Goal: Check status: Check status

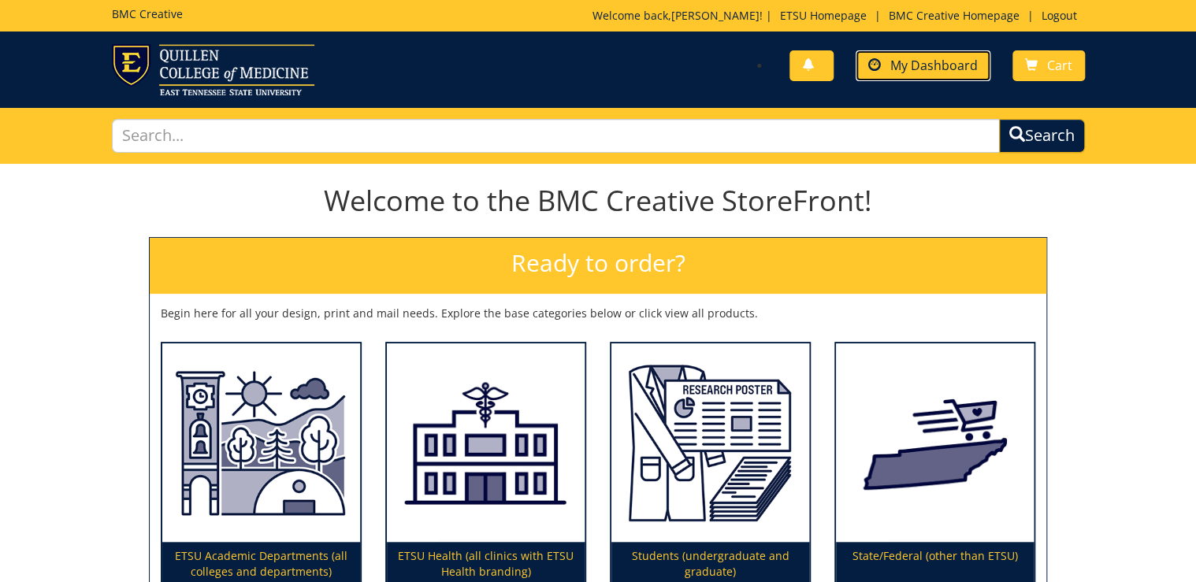
click at [937, 69] on span "My Dashboard" at bounding box center [933, 65] width 87 height 17
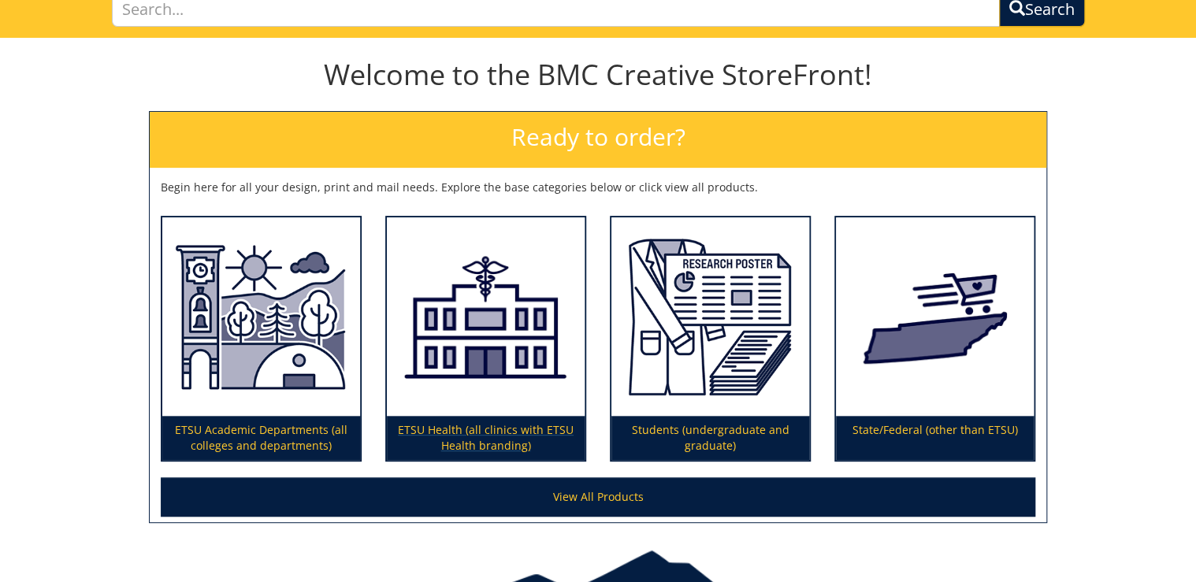
scroll to position [217, 0]
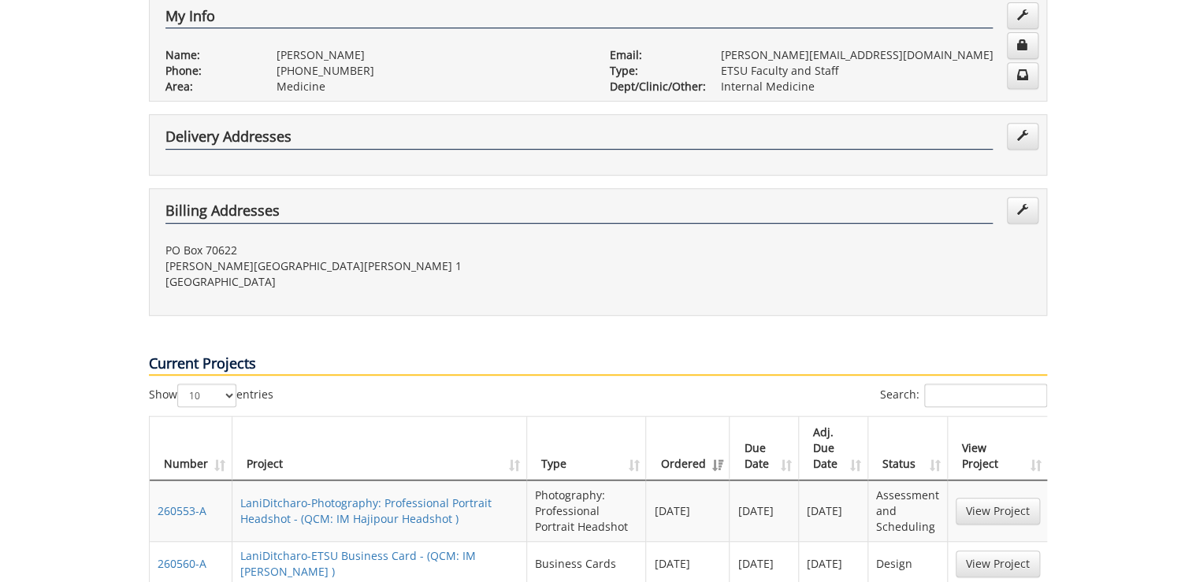
scroll to position [630, 0]
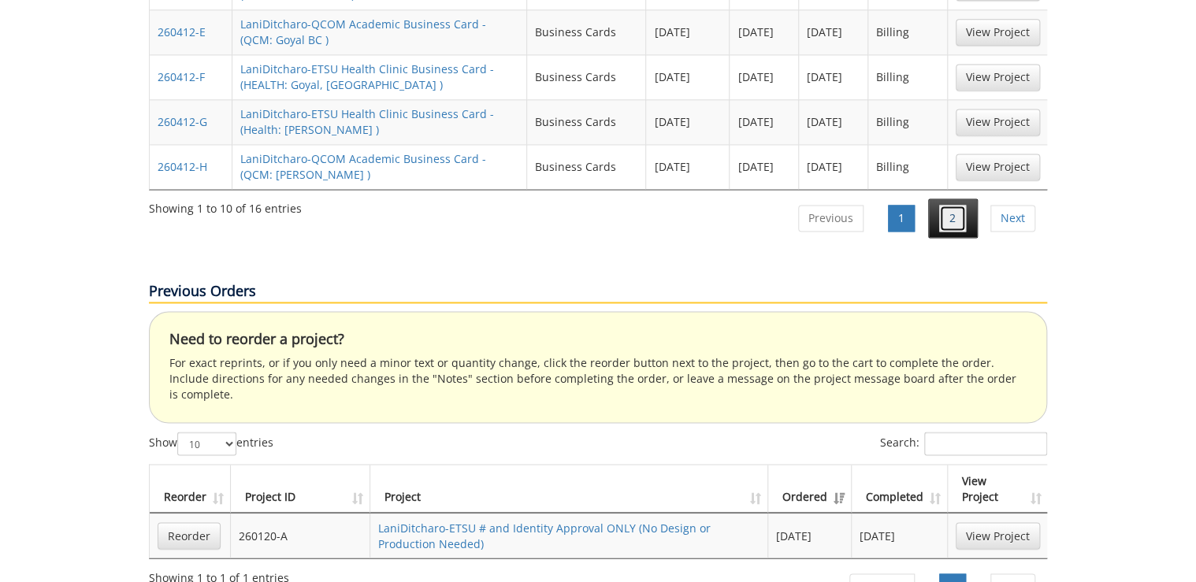
click at [963, 205] on link "2" at bounding box center [952, 218] width 27 height 27
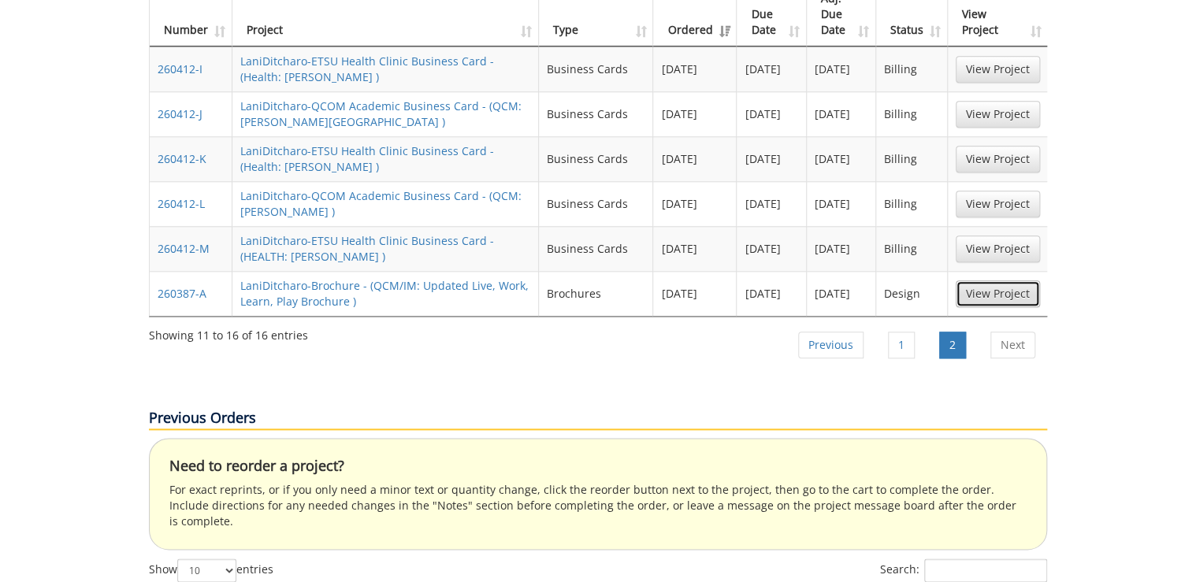
click at [968, 281] on link "View Project" at bounding box center [998, 294] width 84 height 27
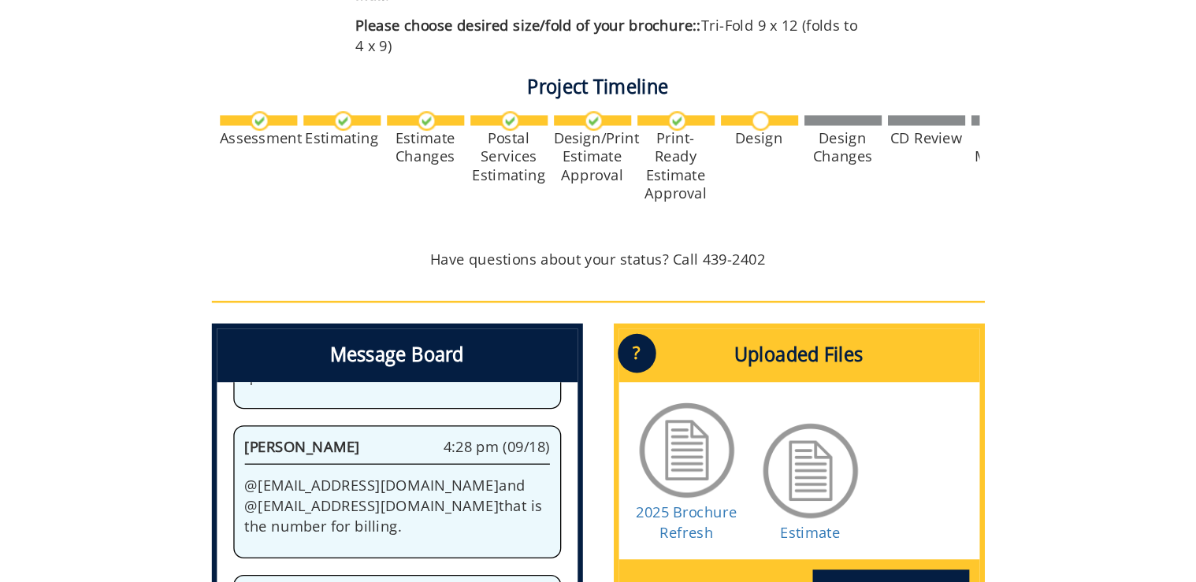
scroll to position [795, 0]
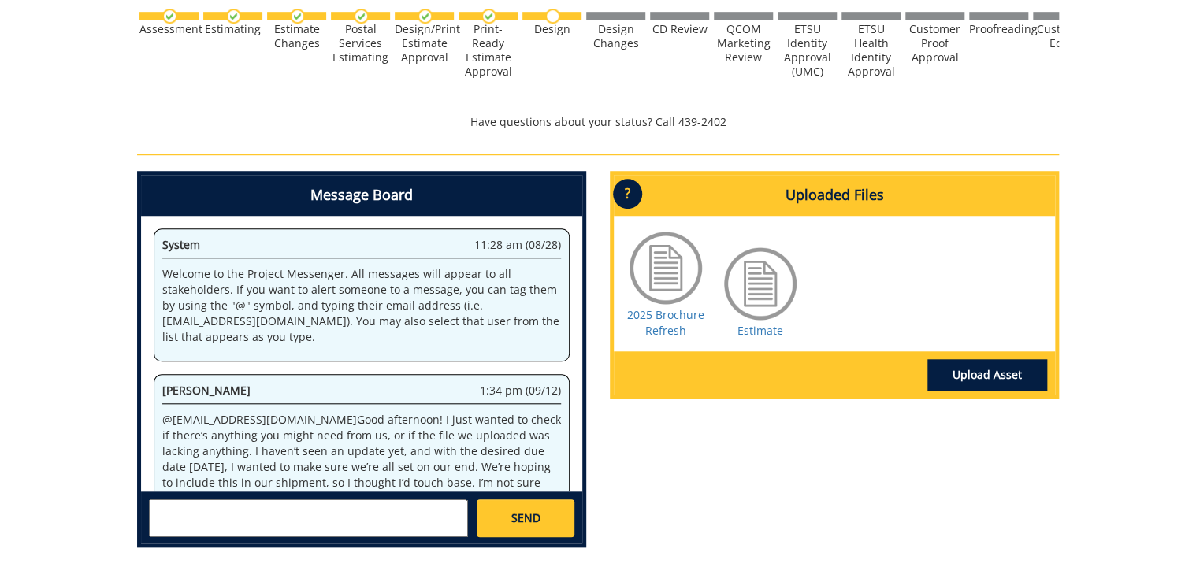
scroll to position [795, 0]
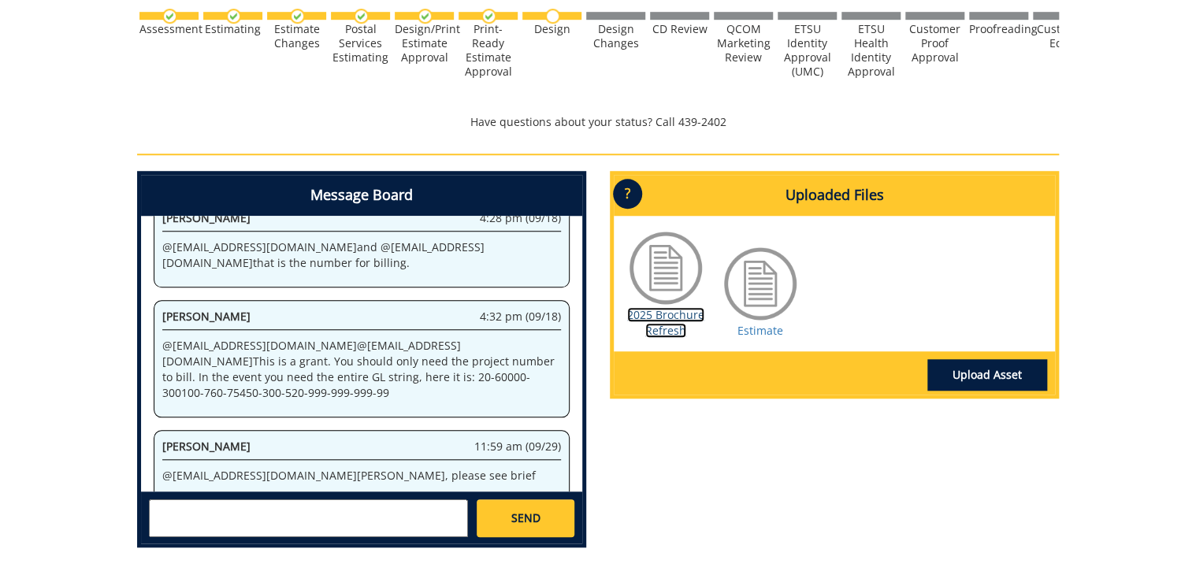
click at [675, 326] on link "2025 Brochure Refresh" at bounding box center [665, 322] width 77 height 31
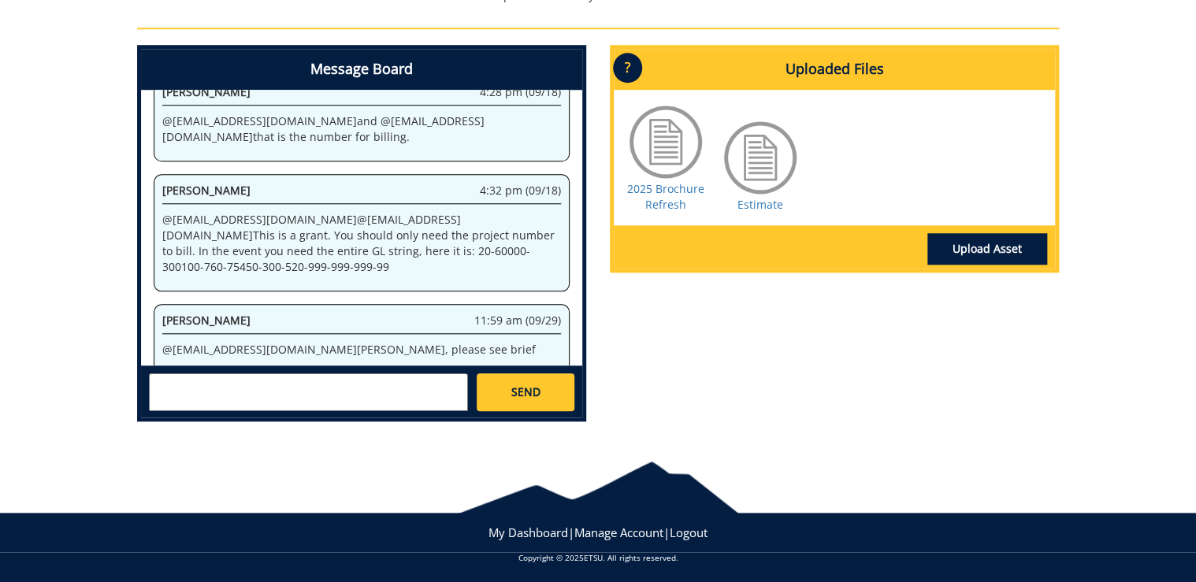
scroll to position [656, 0]
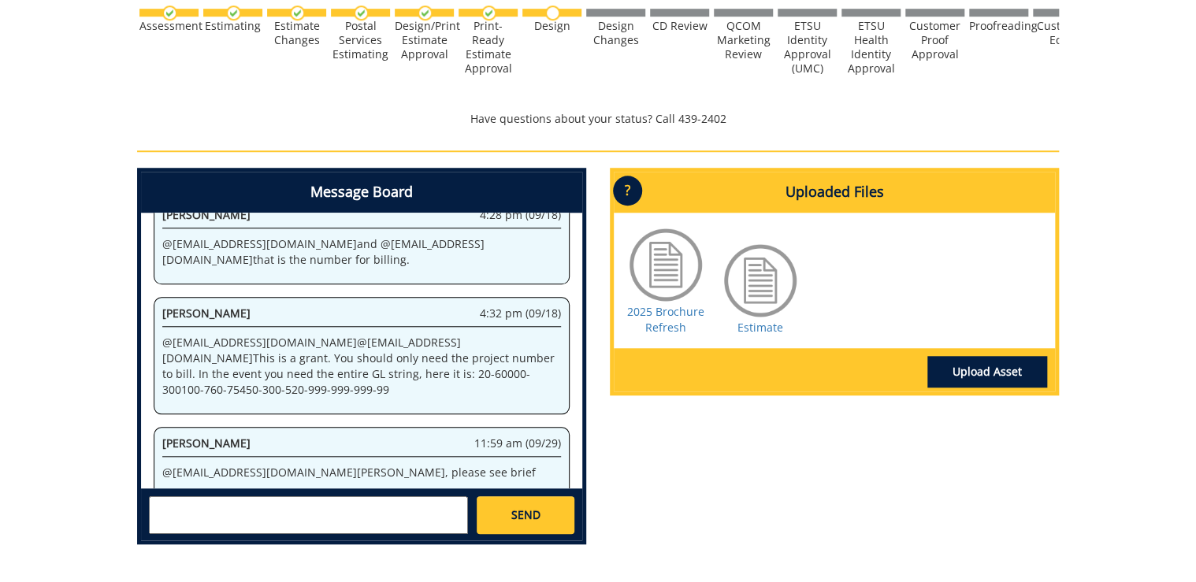
scroll to position [593, 0]
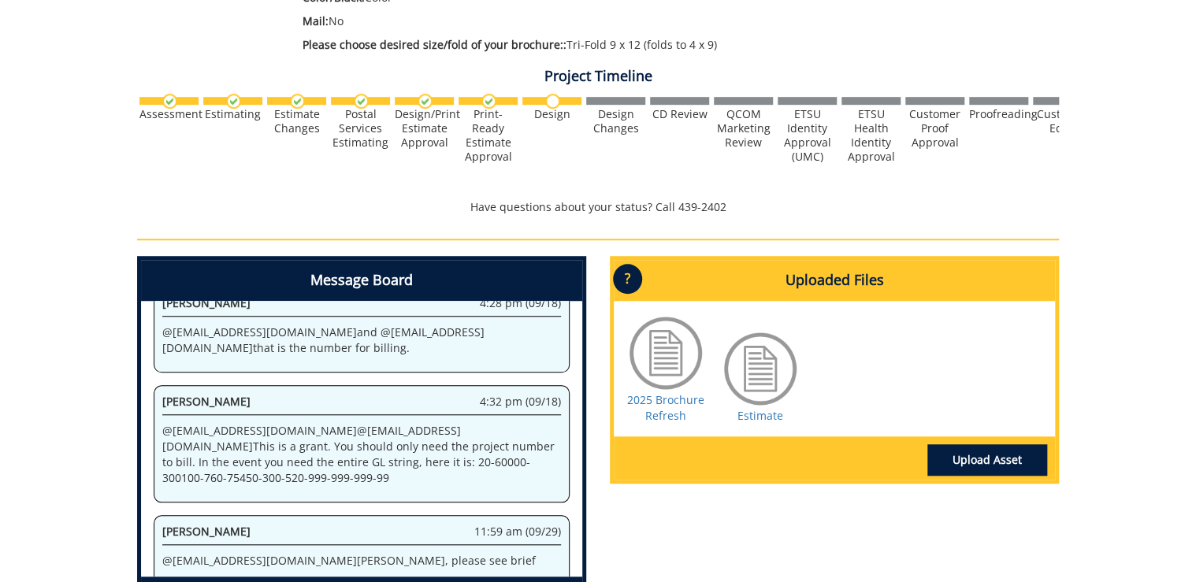
scroll to position [567, 0]
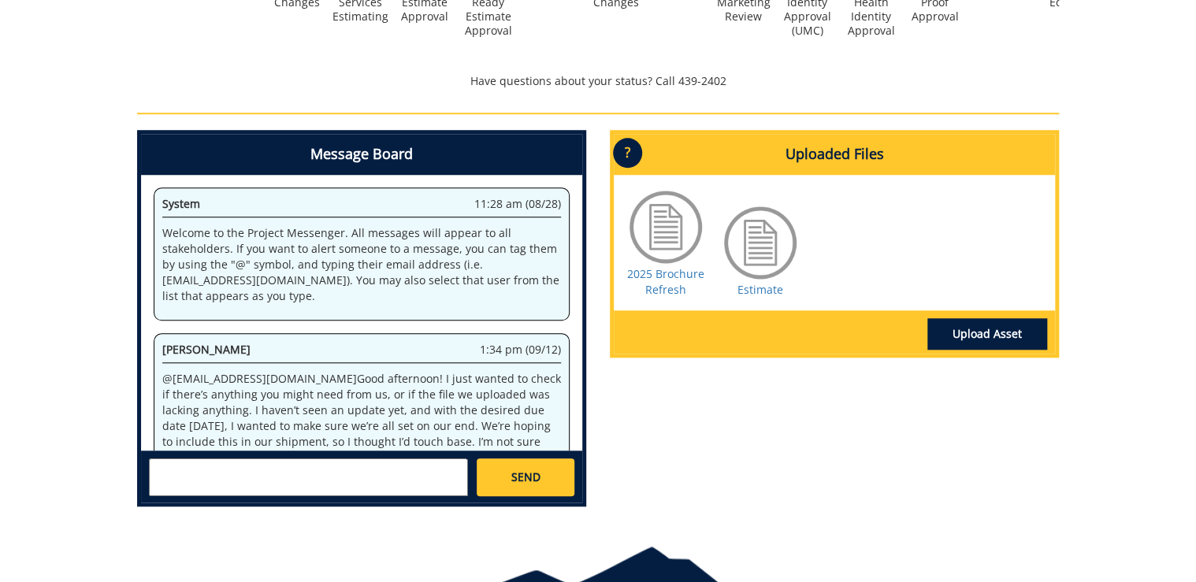
scroll to position [795, 0]
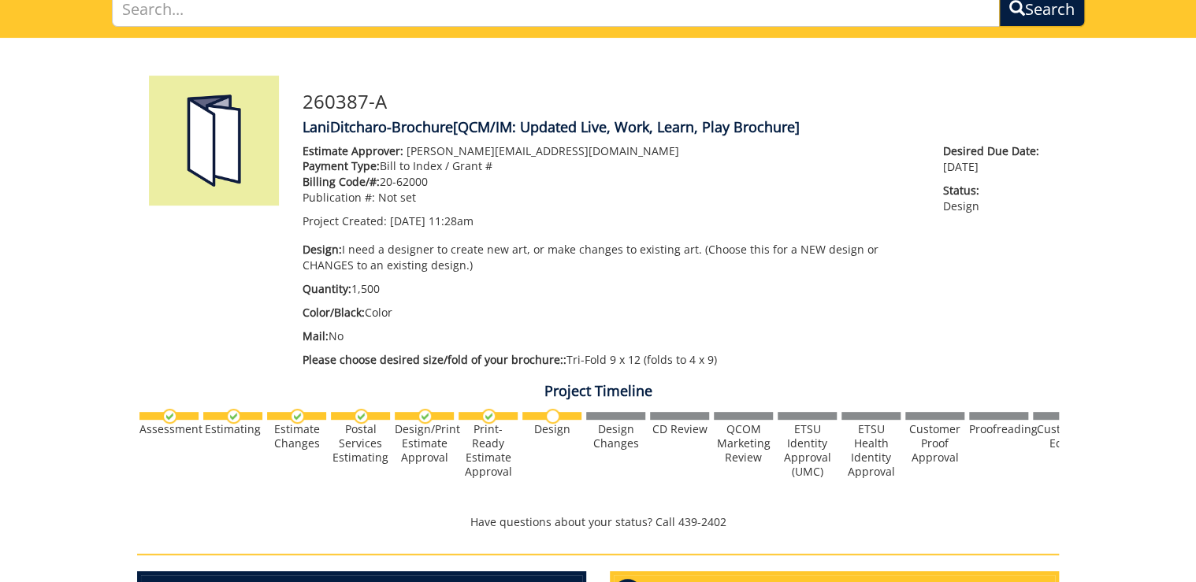
scroll to position [63, 0]
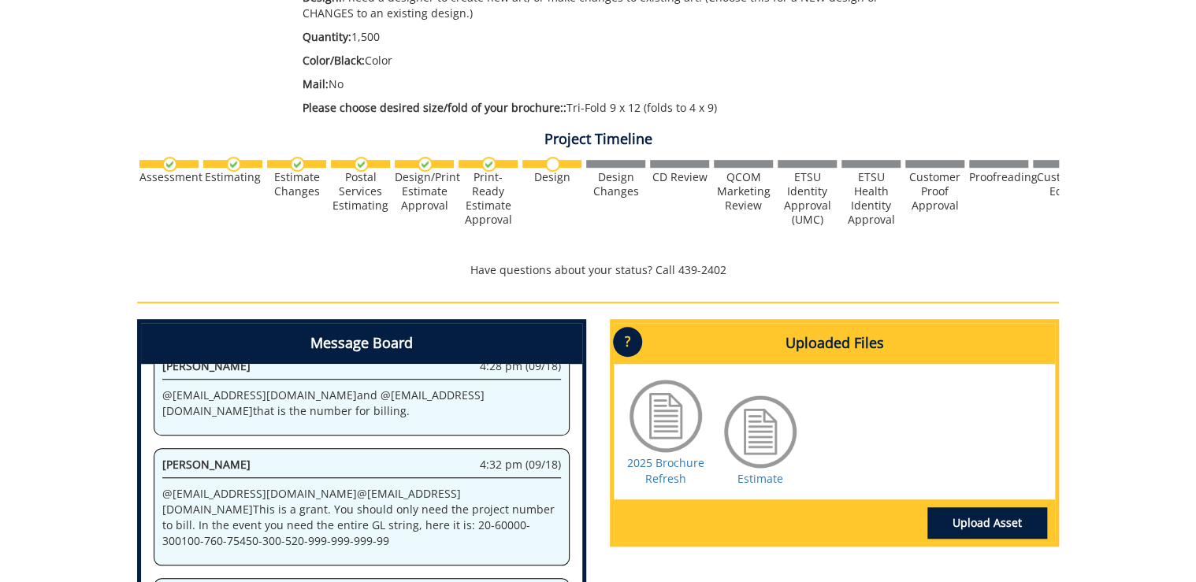
scroll to position [504, 0]
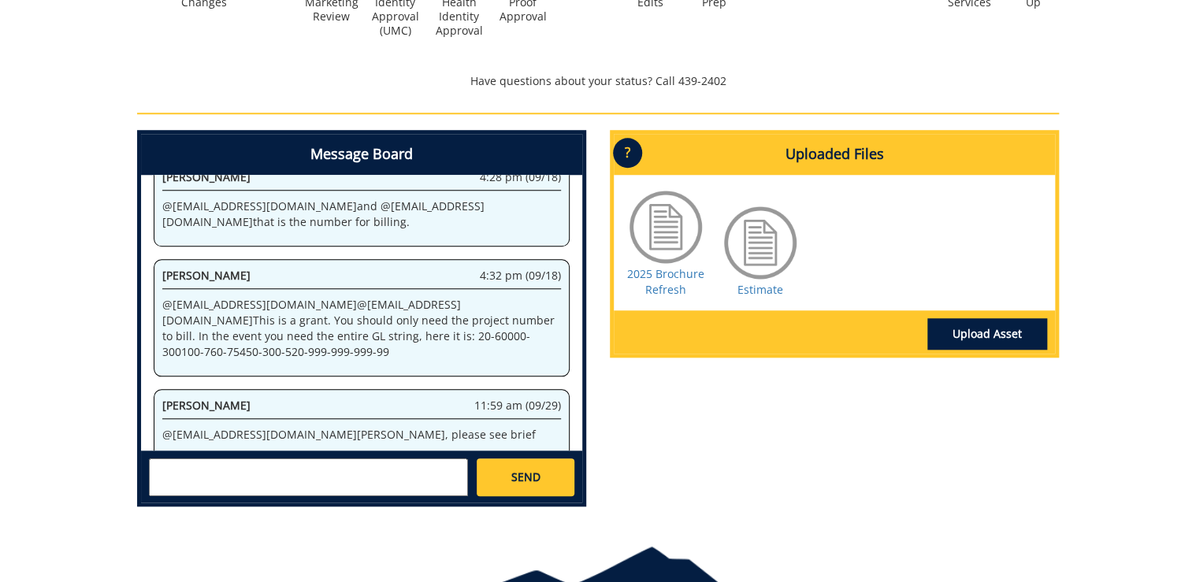
scroll to position [630, 0]
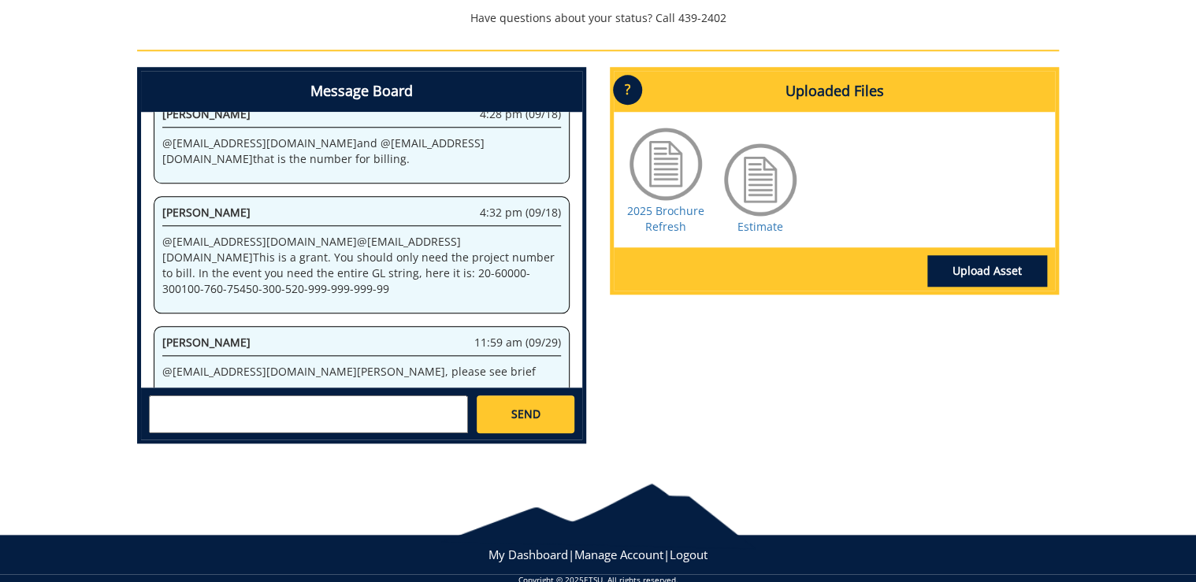
click at [854, 446] on div "Message Board System 11:28 am (08/28) Welcome to the Project Messenger. All mes…" at bounding box center [598, 261] width 946 height 389
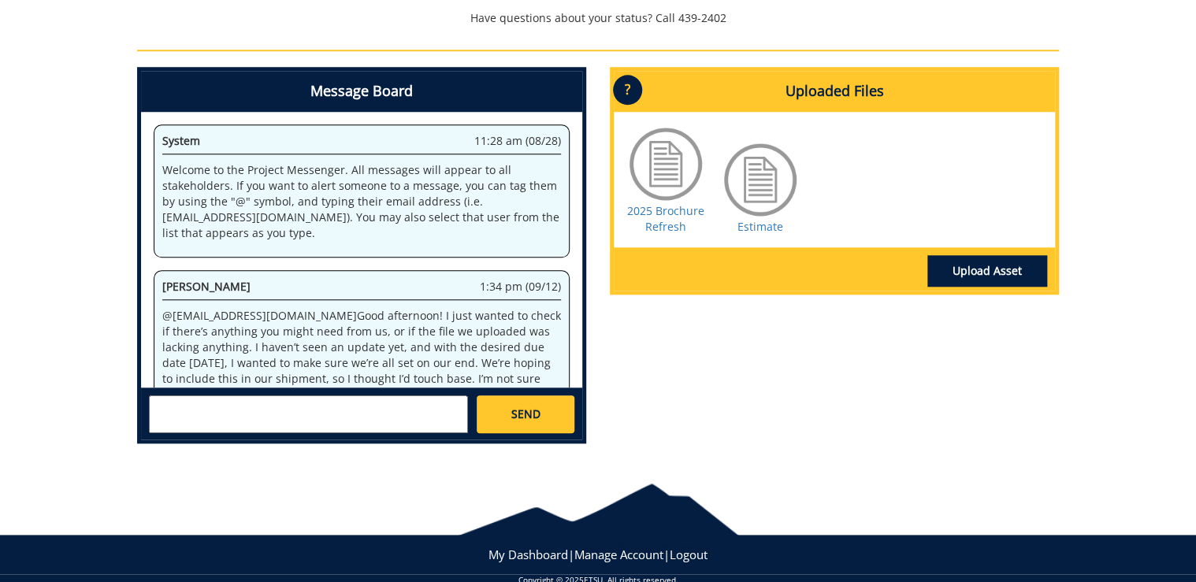
scroll to position [795, 0]
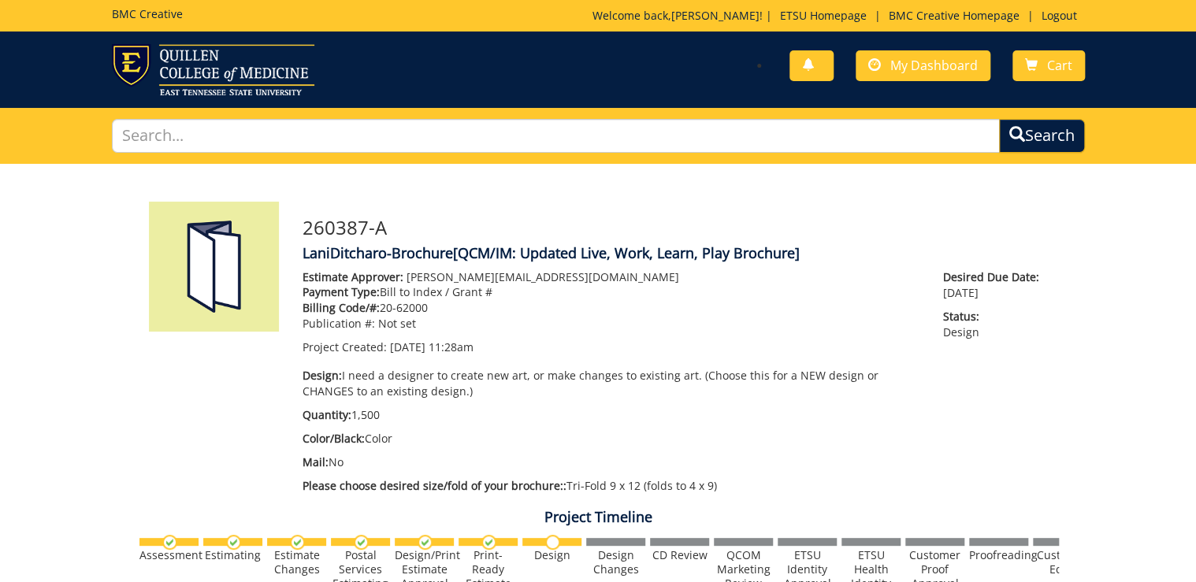
click at [949, 46] on div "You have no new notifications My Dashboard Cart" at bounding box center [847, 66] width 499 height 45
click at [941, 67] on span "My Dashboard" at bounding box center [933, 65] width 87 height 17
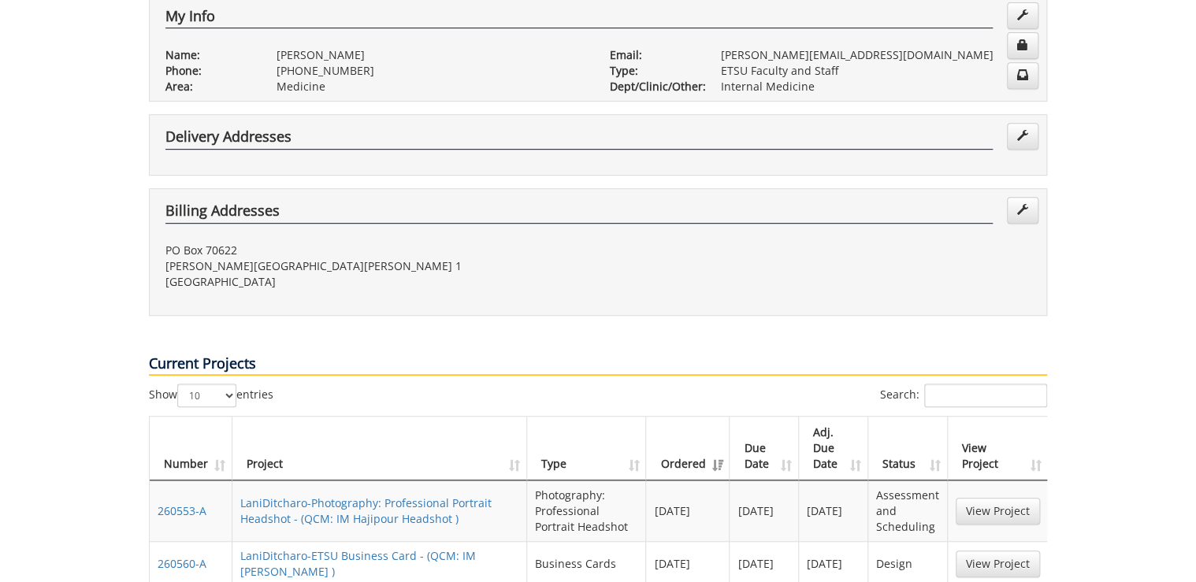
scroll to position [567, 0]
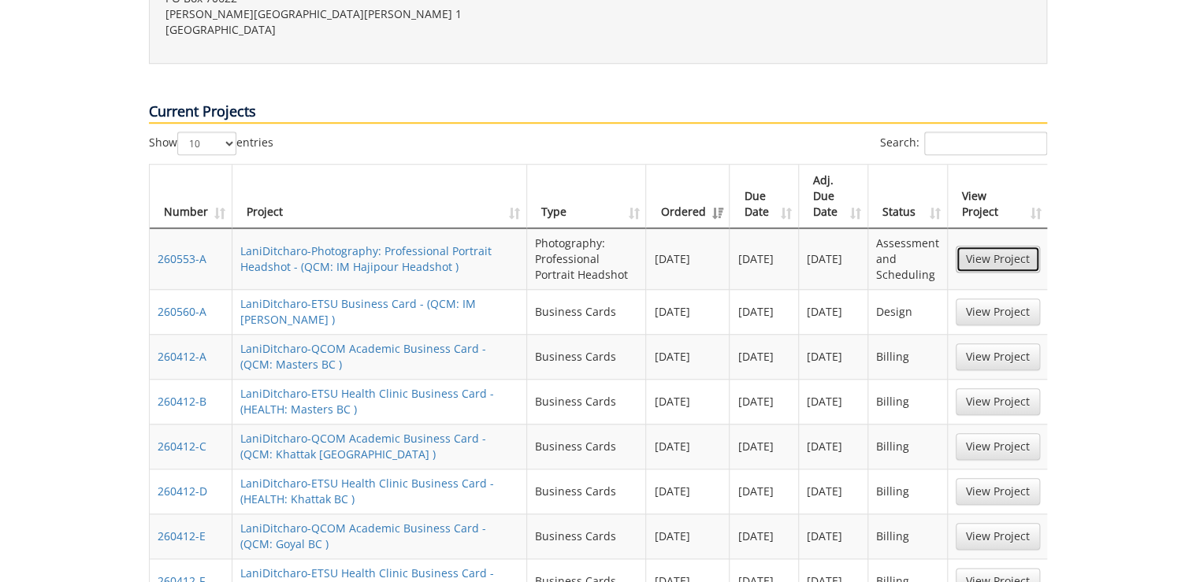
click at [993, 246] on link "View Project" at bounding box center [998, 259] width 84 height 27
click at [983, 299] on link "View Project" at bounding box center [998, 312] width 84 height 27
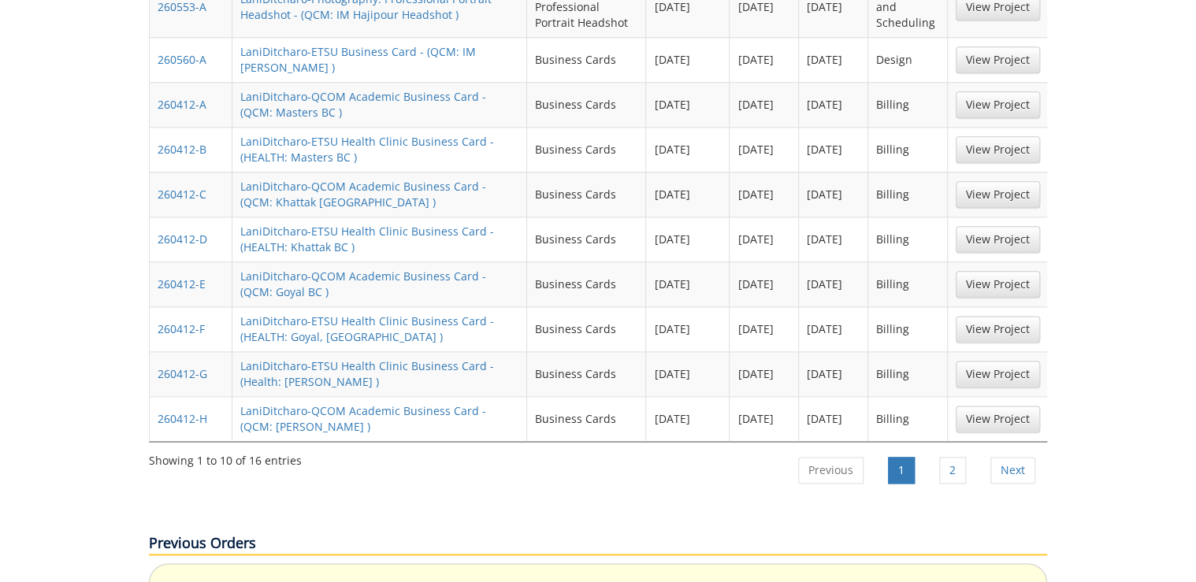
scroll to position [883, 0]
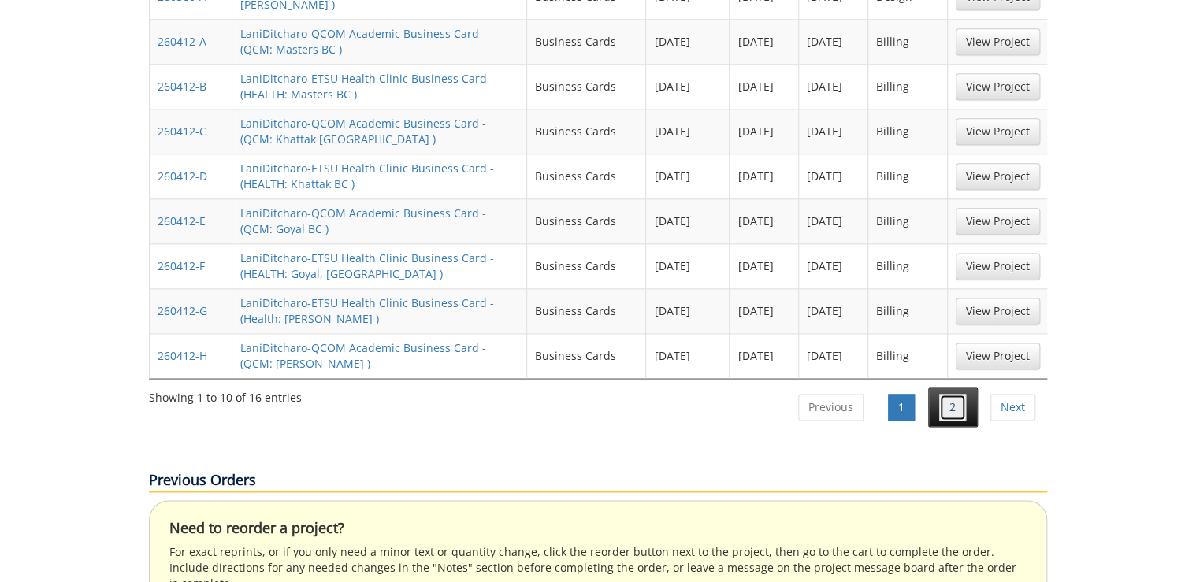
click at [957, 394] on link "2" at bounding box center [952, 407] width 27 height 27
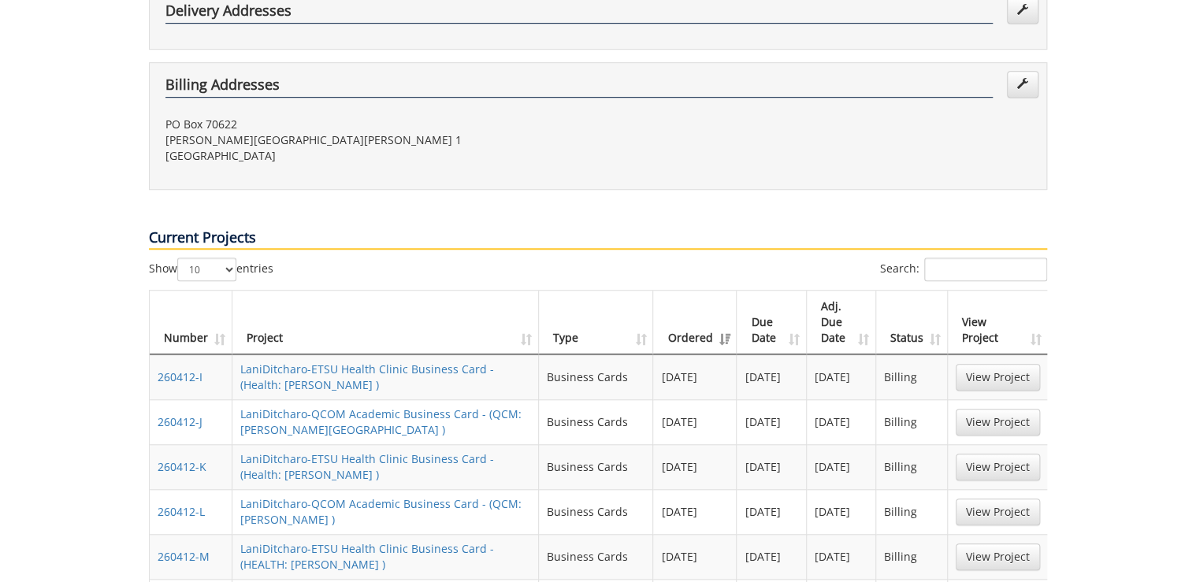
scroll to position [693, 0]
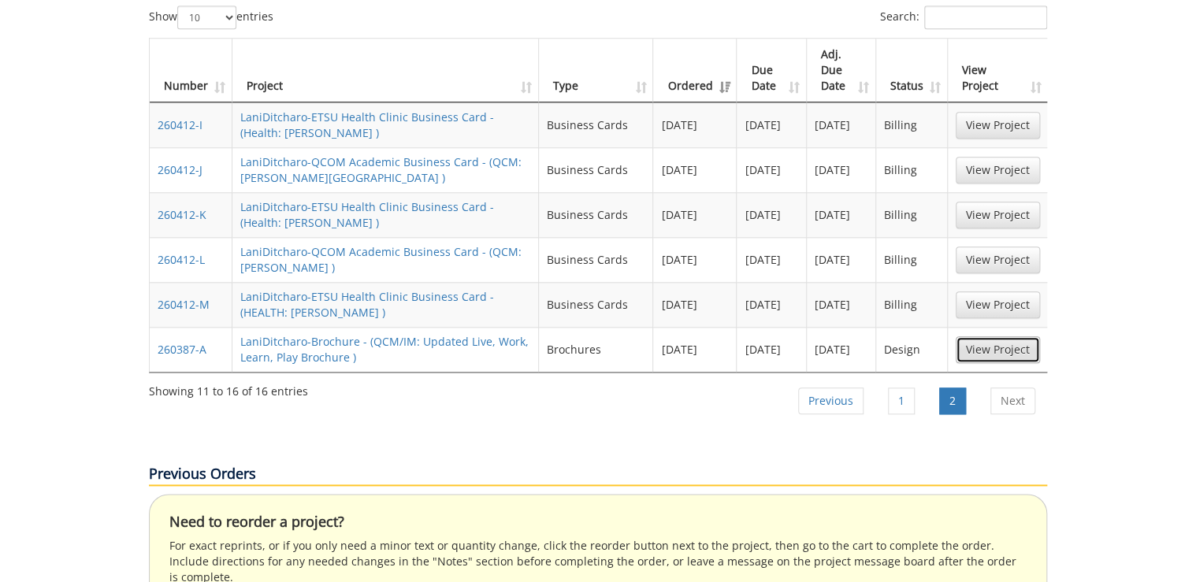
click at [981, 336] on link "View Project" at bounding box center [998, 349] width 84 height 27
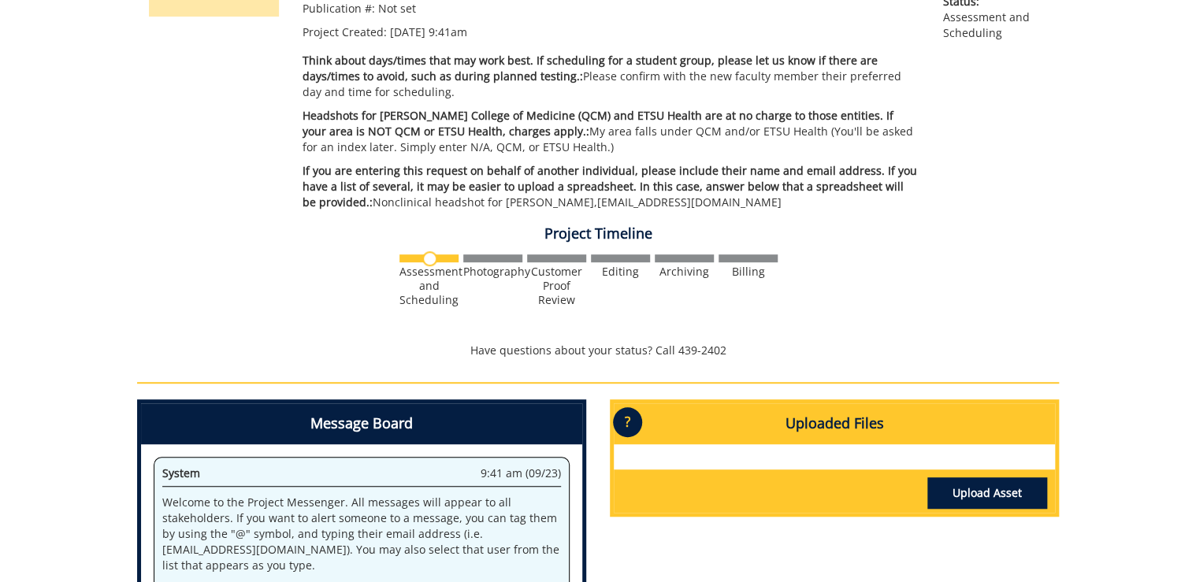
scroll to position [630, 0]
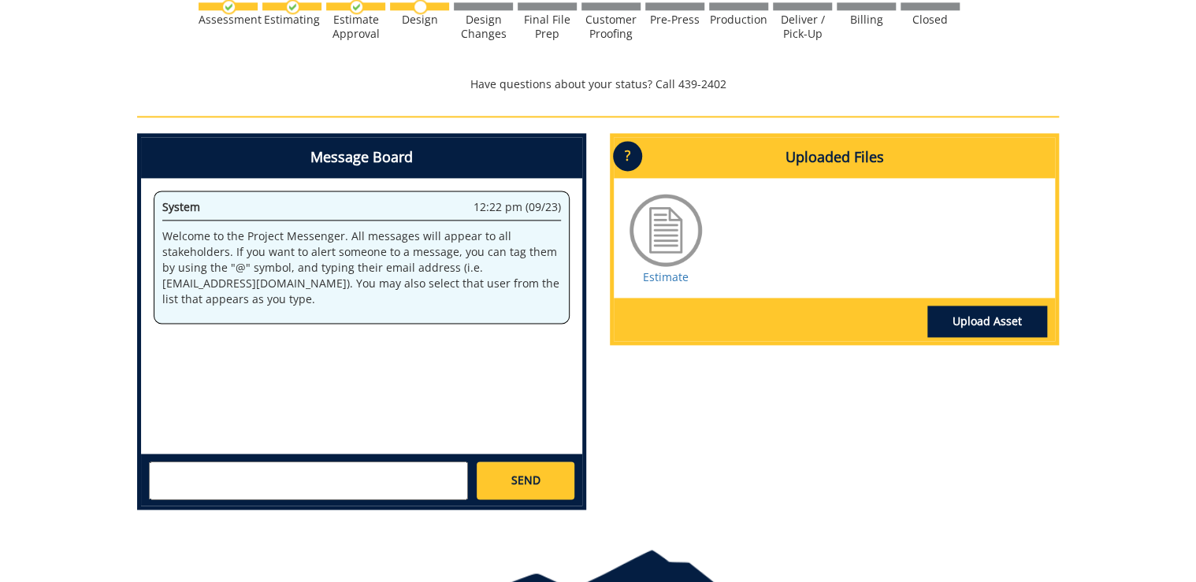
scroll to position [820, 0]
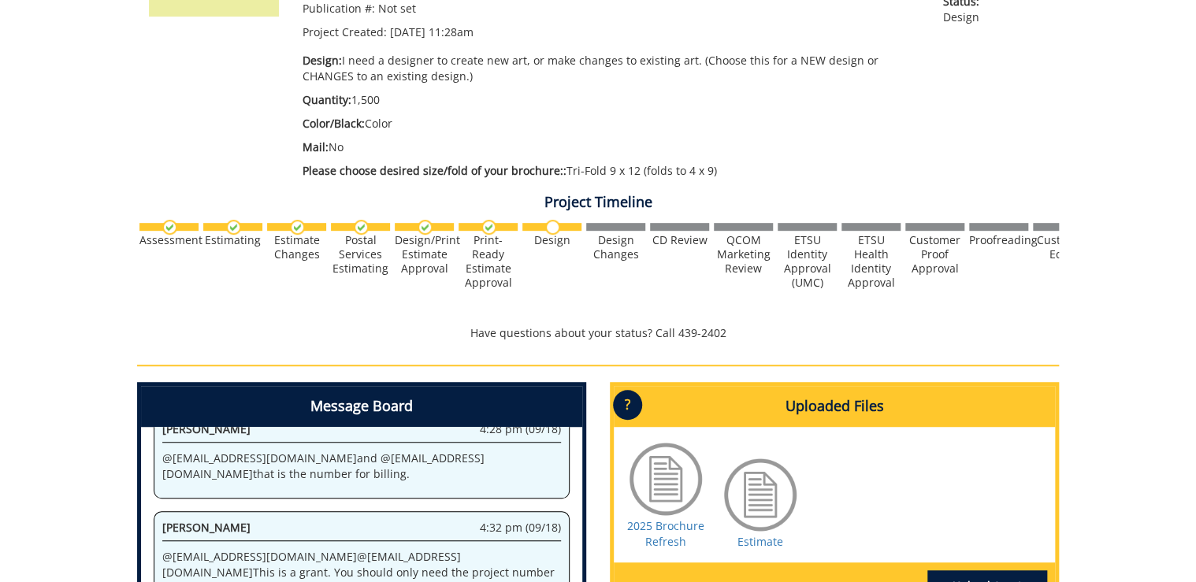
scroll to position [189, 0]
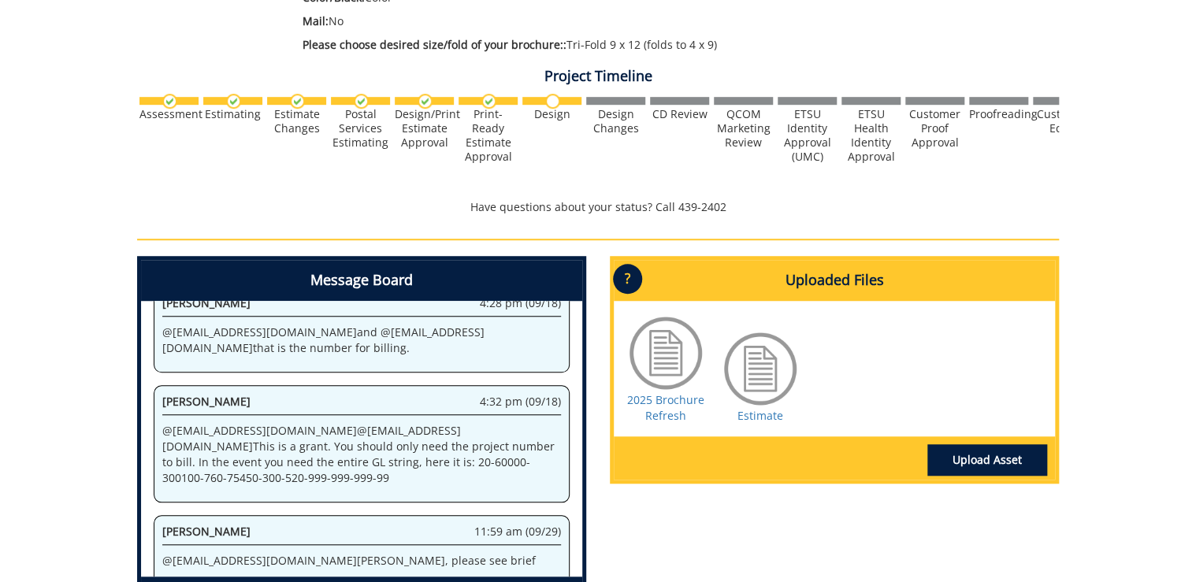
scroll to position [567, 0]
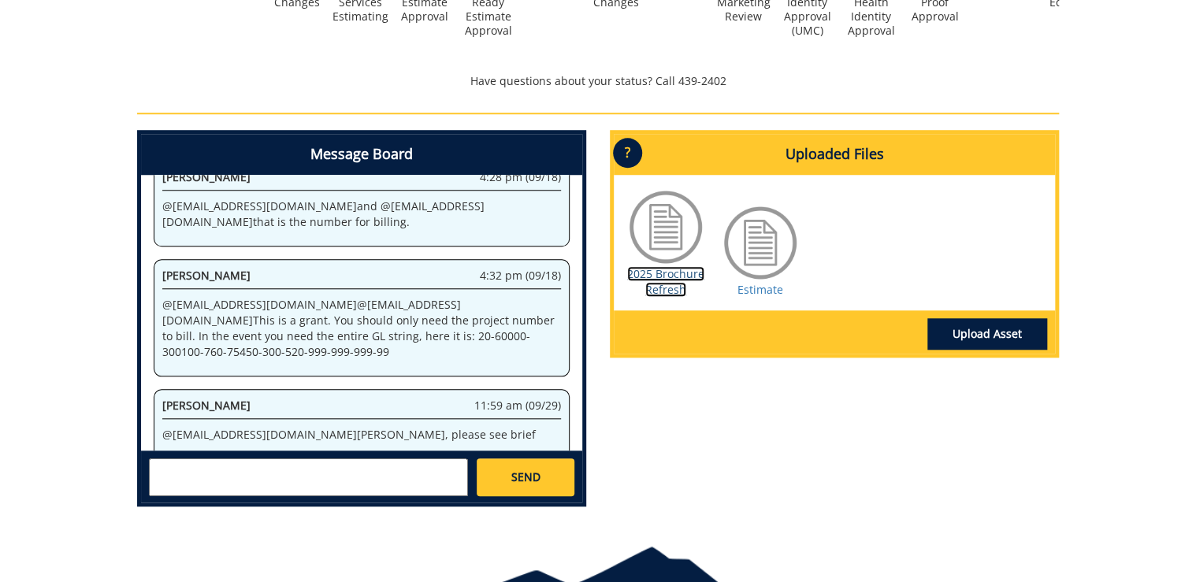
click at [656, 284] on link "2025 Brochure Refresh" at bounding box center [665, 281] width 77 height 31
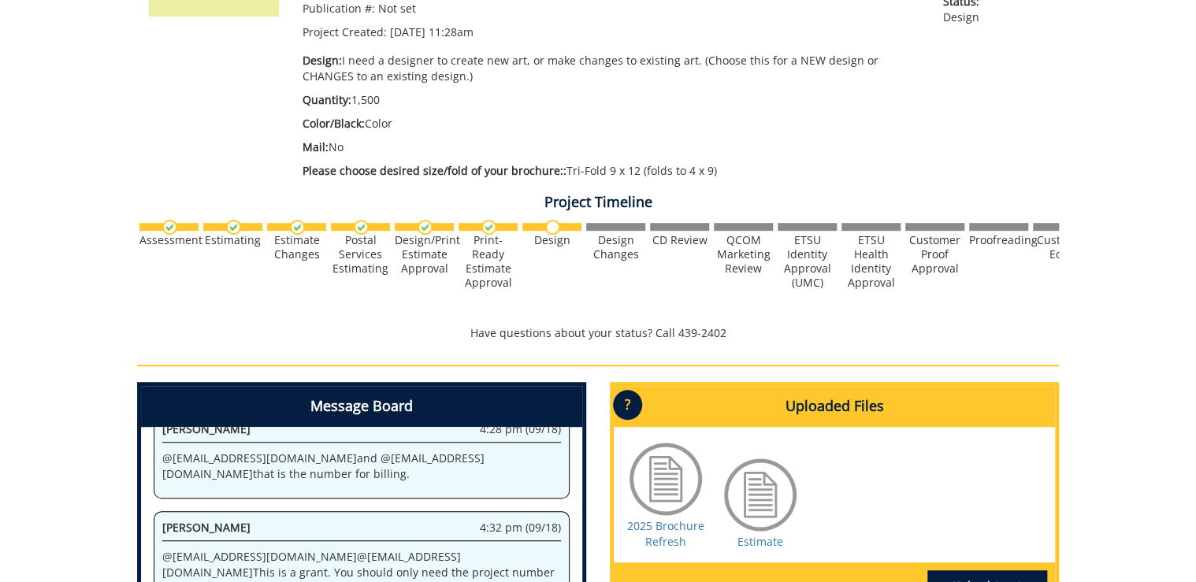
scroll to position [441, 0]
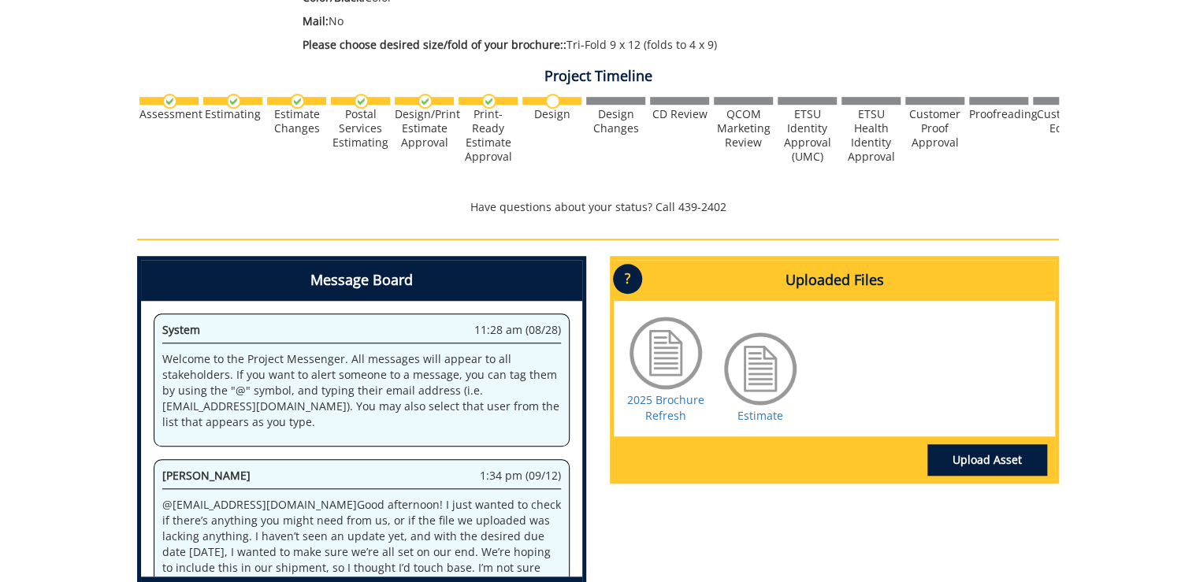
scroll to position [795, 0]
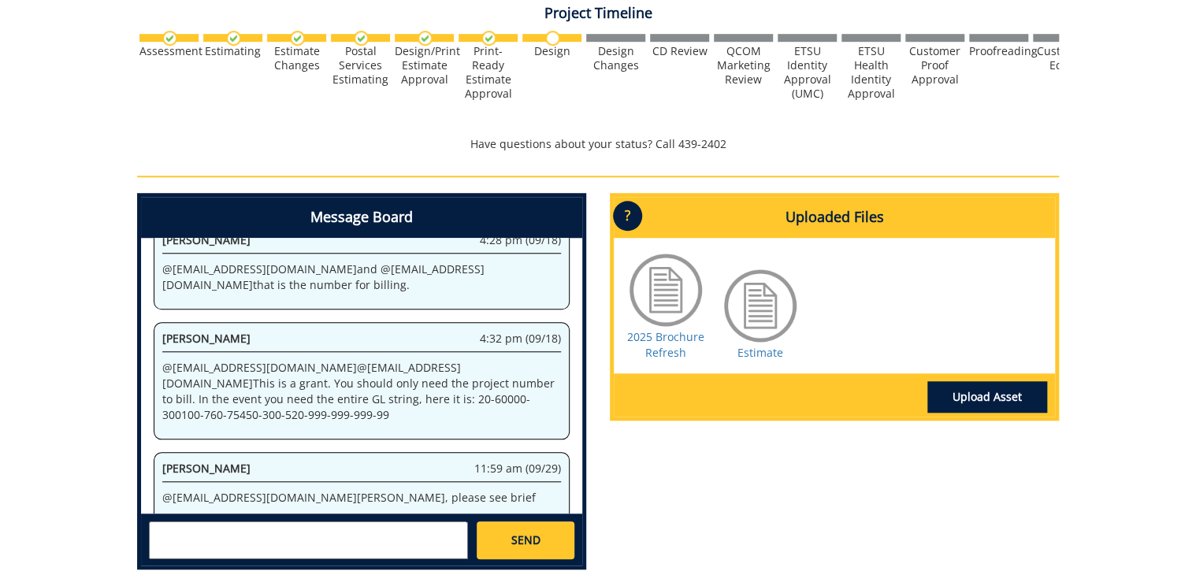
scroll to position [567, 0]
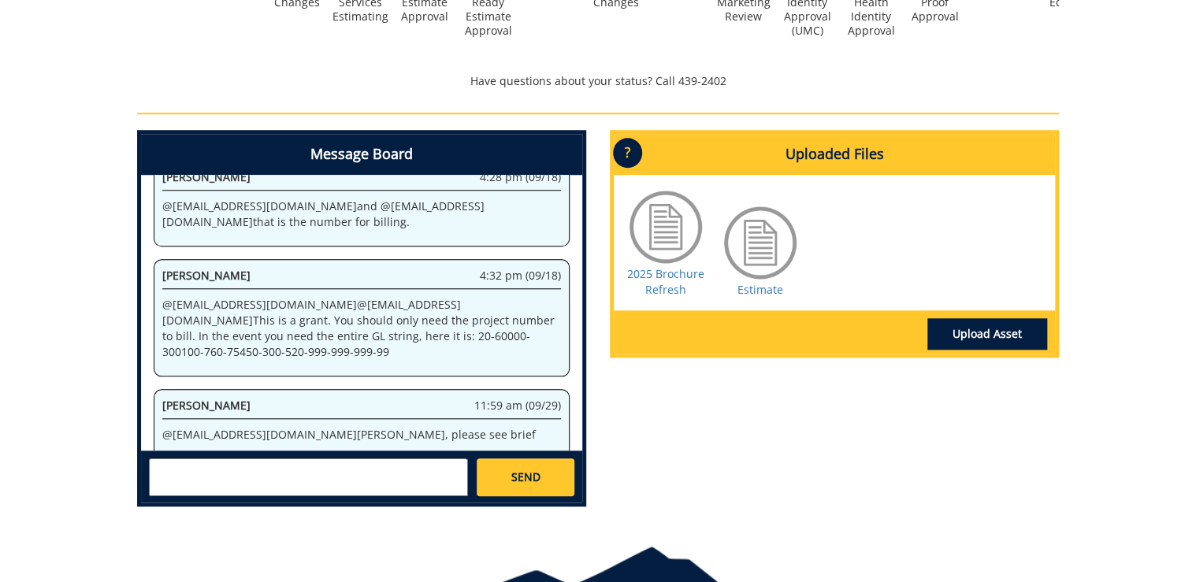
scroll to position [656, 0]
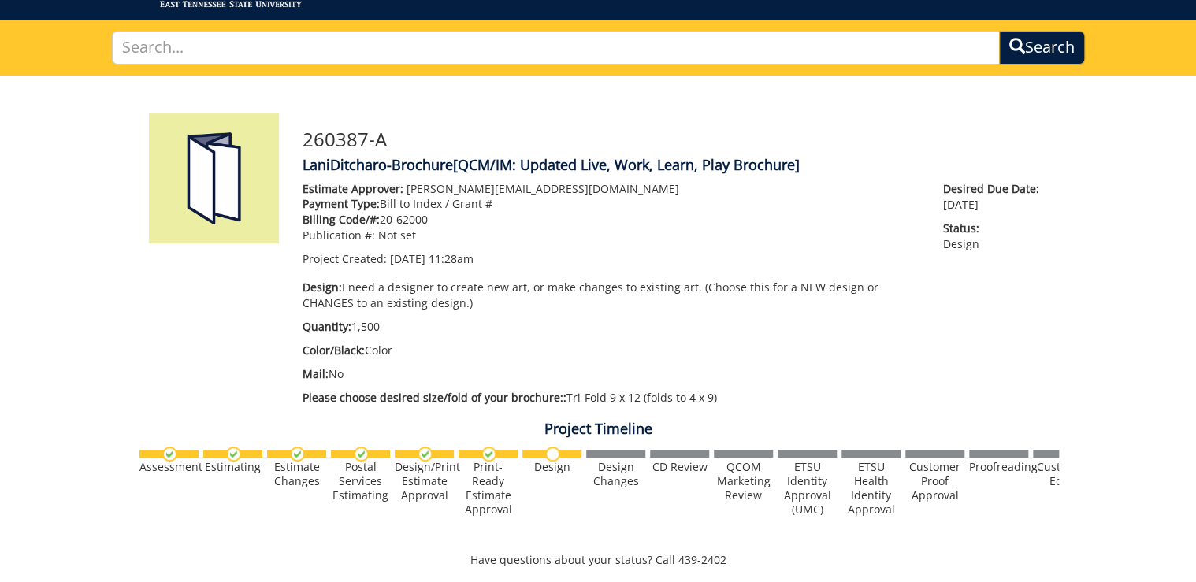
scroll to position [25, 0]
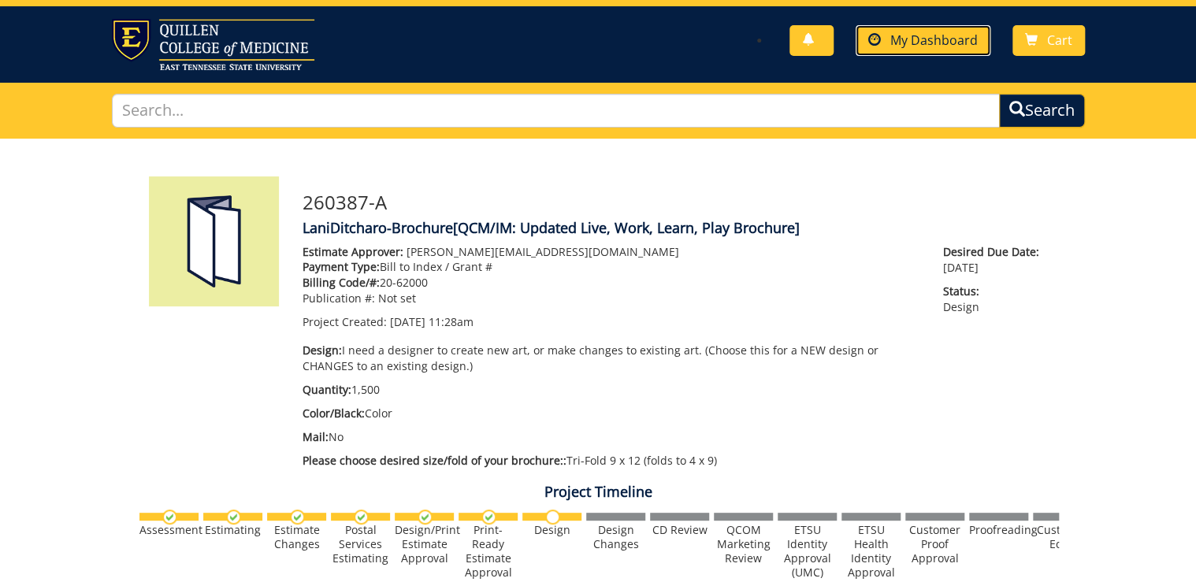
click at [917, 34] on span "My Dashboard" at bounding box center [933, 40] width 87 height 17
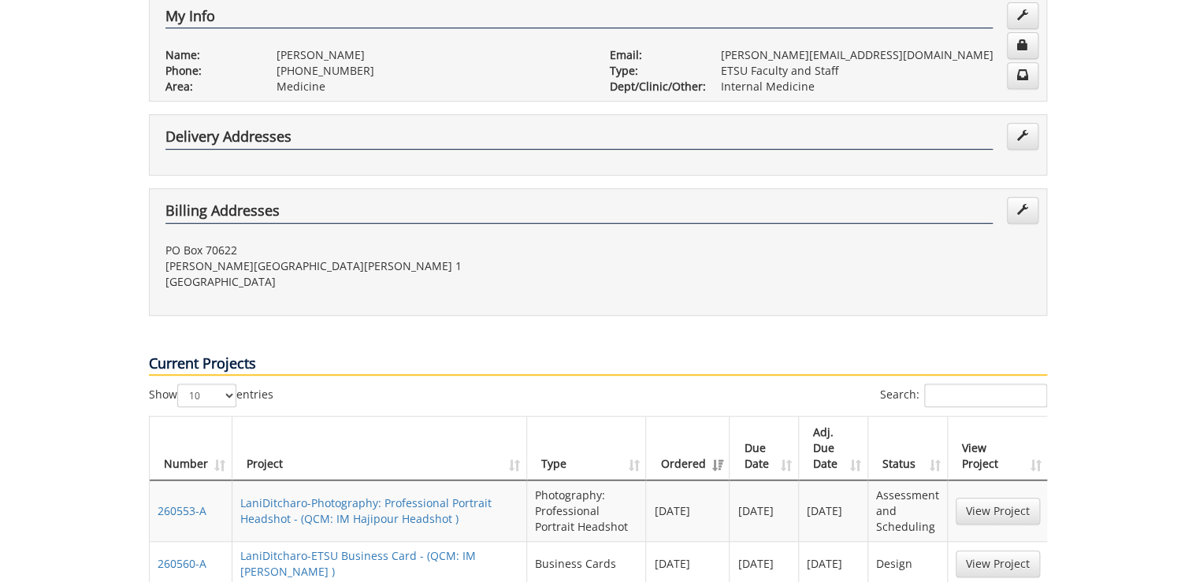
scroll to position [504, 0]
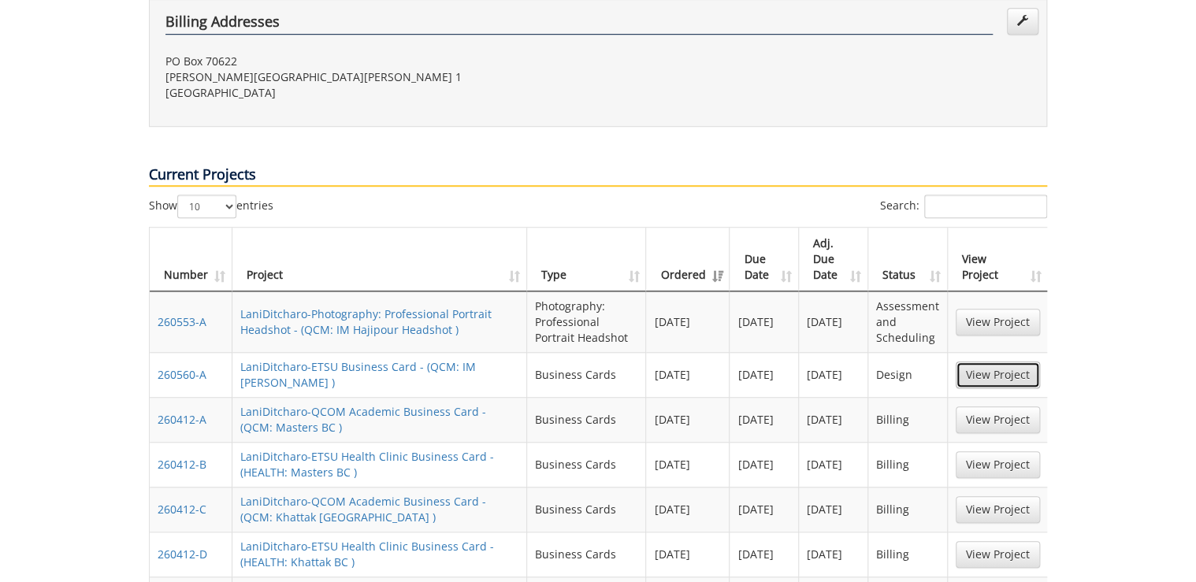
click at [977, 362] on link "View Project" at bounding box center [998, 375] width 84 height 27
click at [998, 309] on link "View Project" at bounding box center [998, 322] width 84 height 27
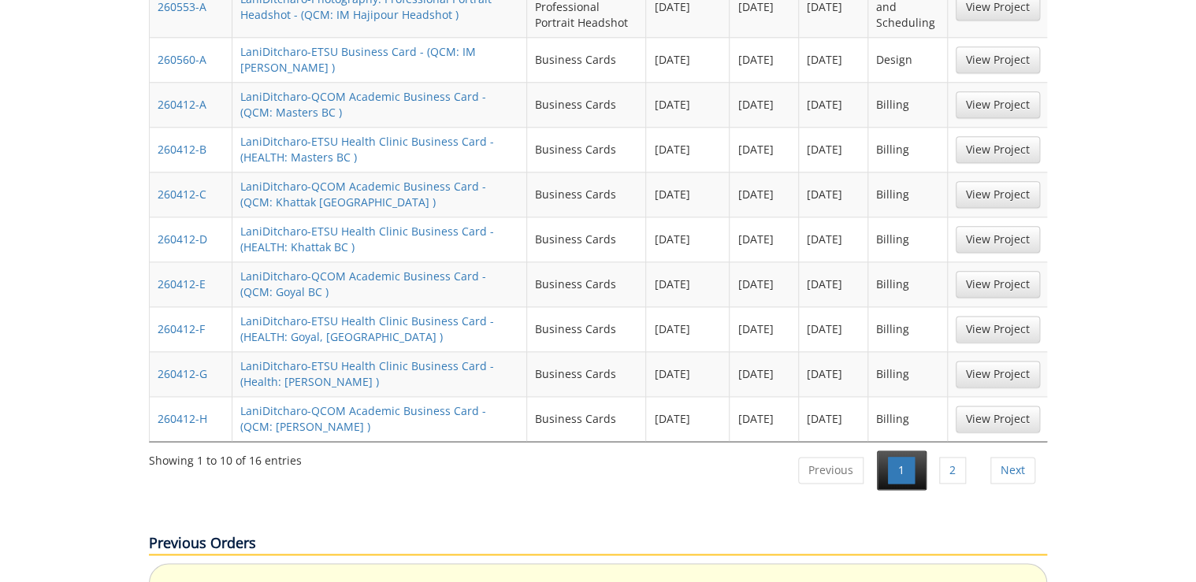
scroll to position [883, 0]
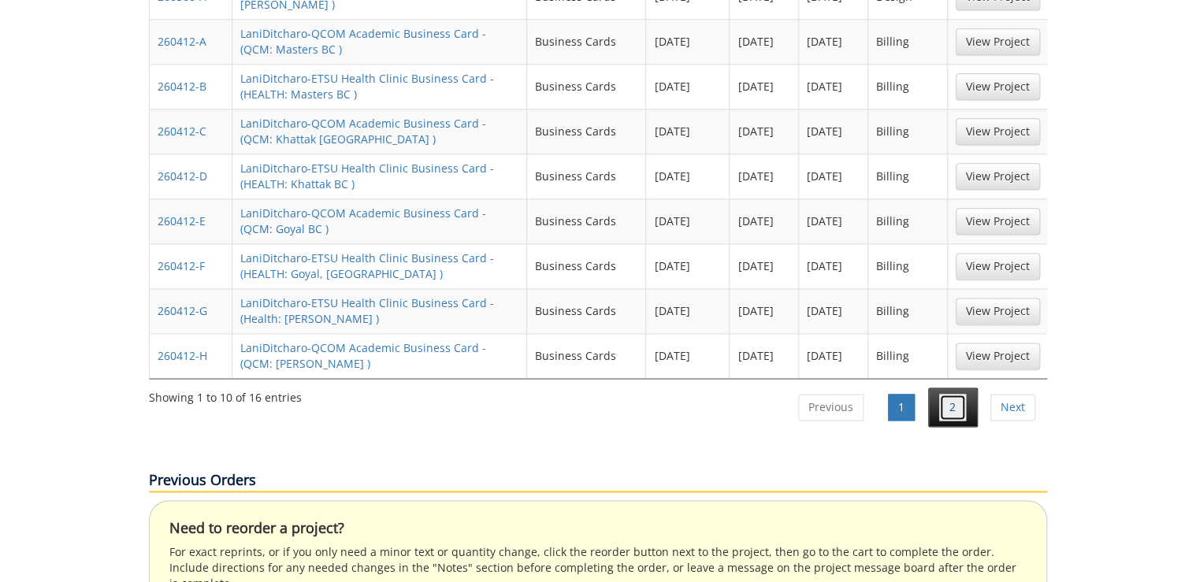
click at [953, 394] on link "2" at bounding box center [952, 407] width 27 height 27
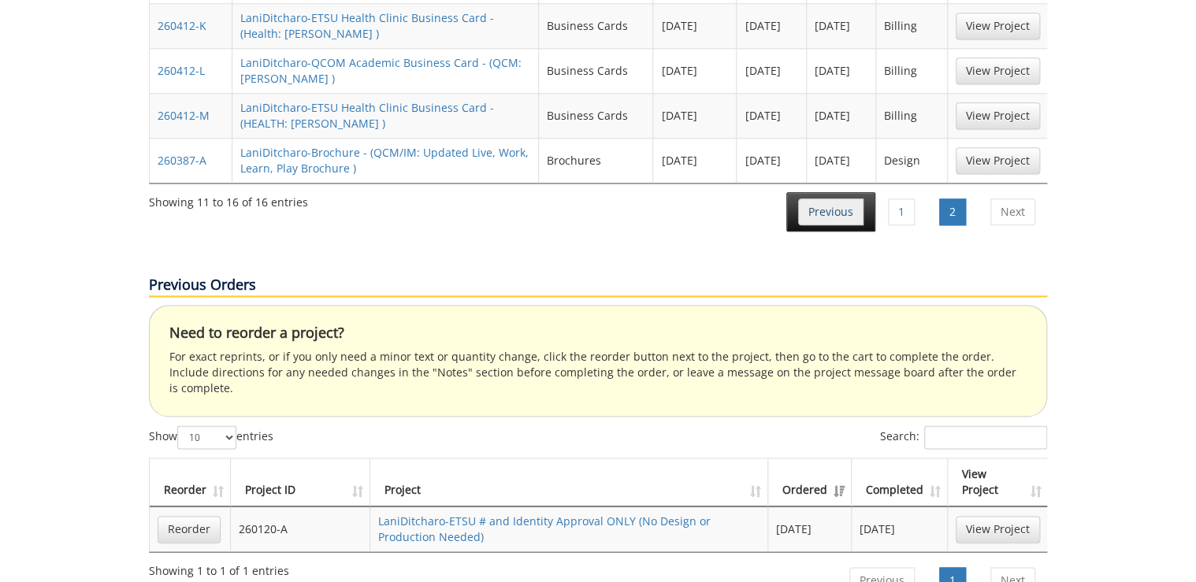
scroll to position [630, 0]
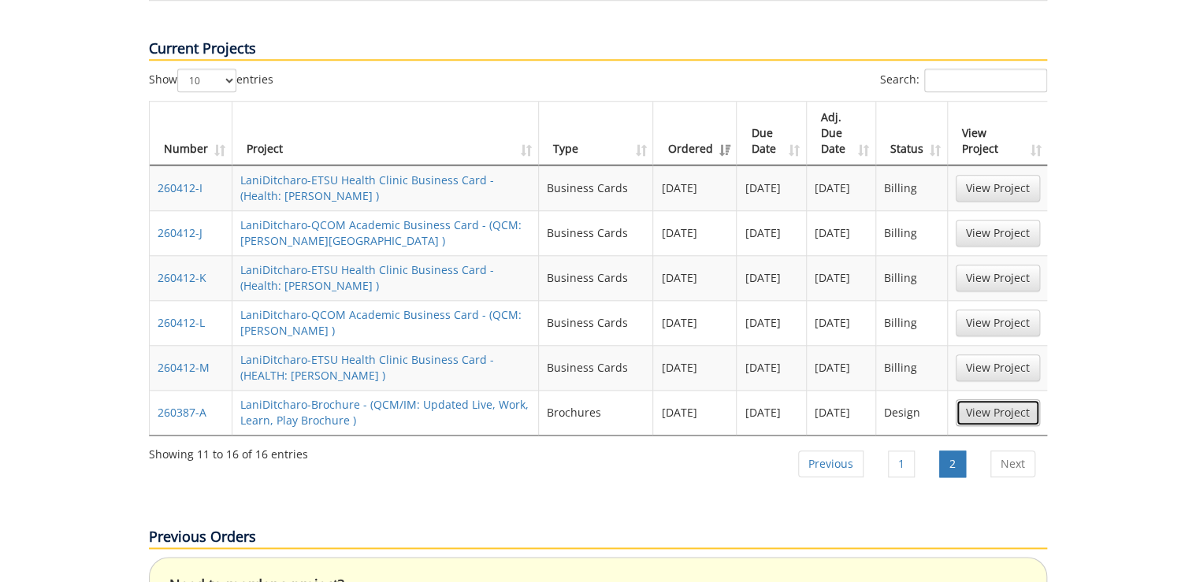
click at [1005, 400] on link "View Project" at bounding box center [998, 413] width 84 height 27
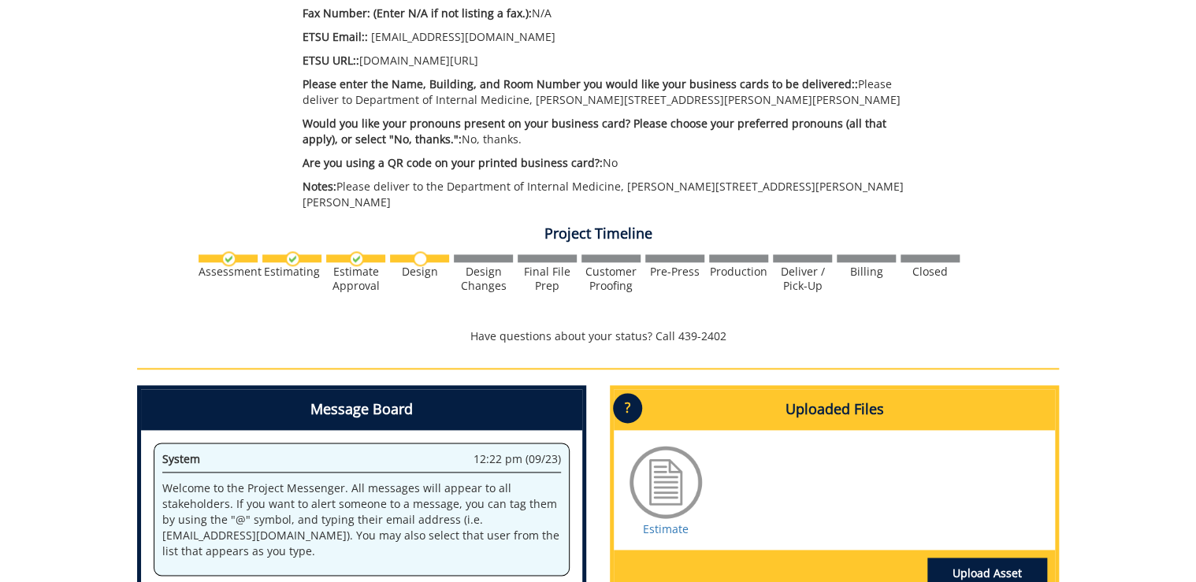
scroll to position [1009, 0]
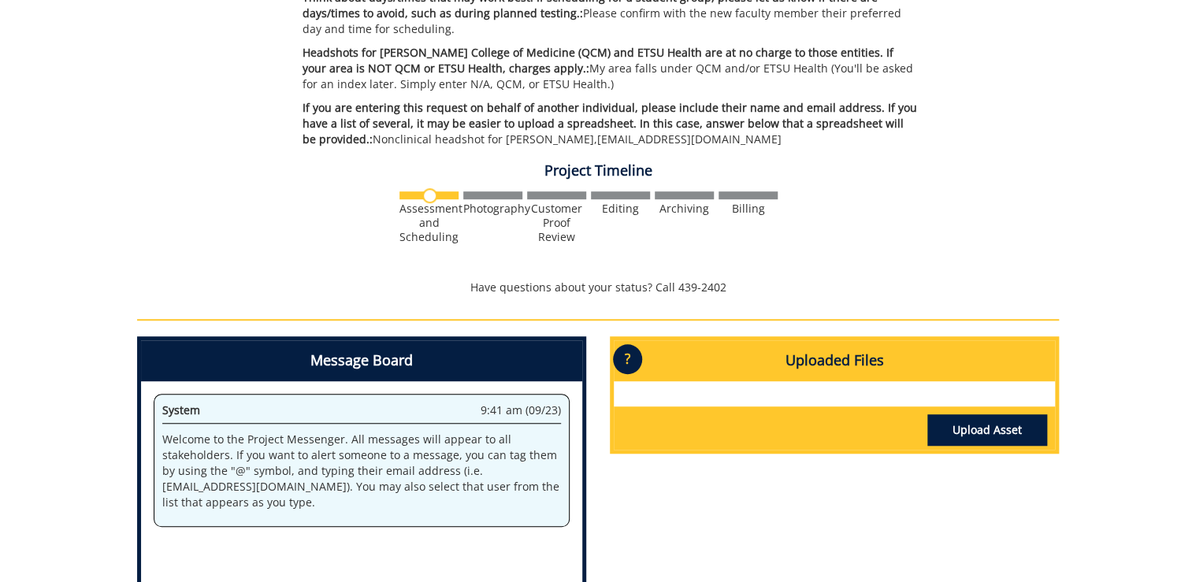
scroll to position [630, 0]
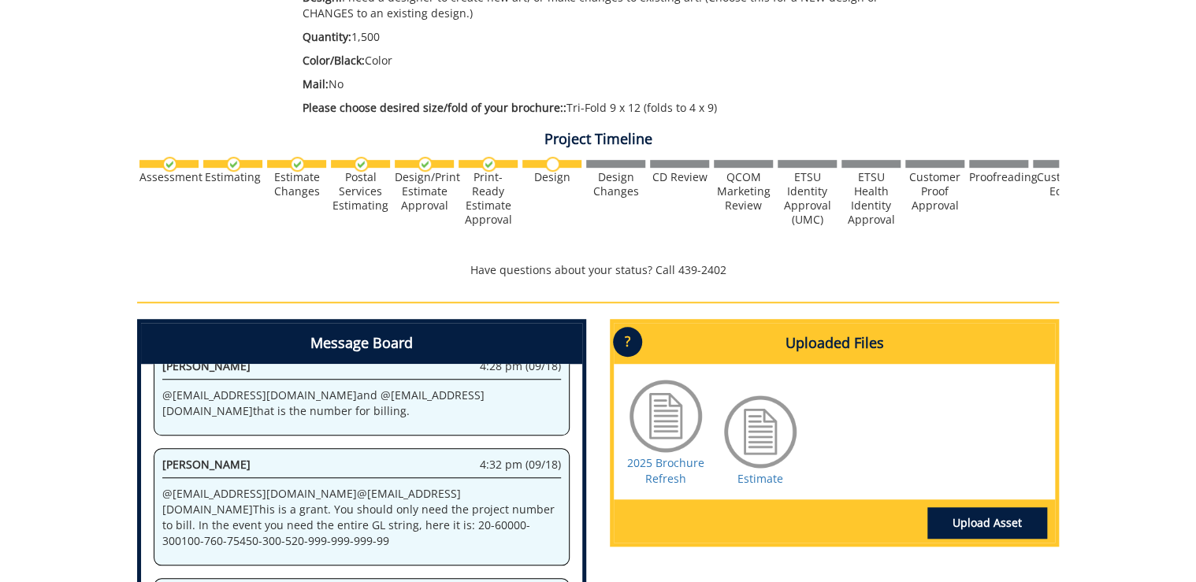
scroll to position [656, 0]
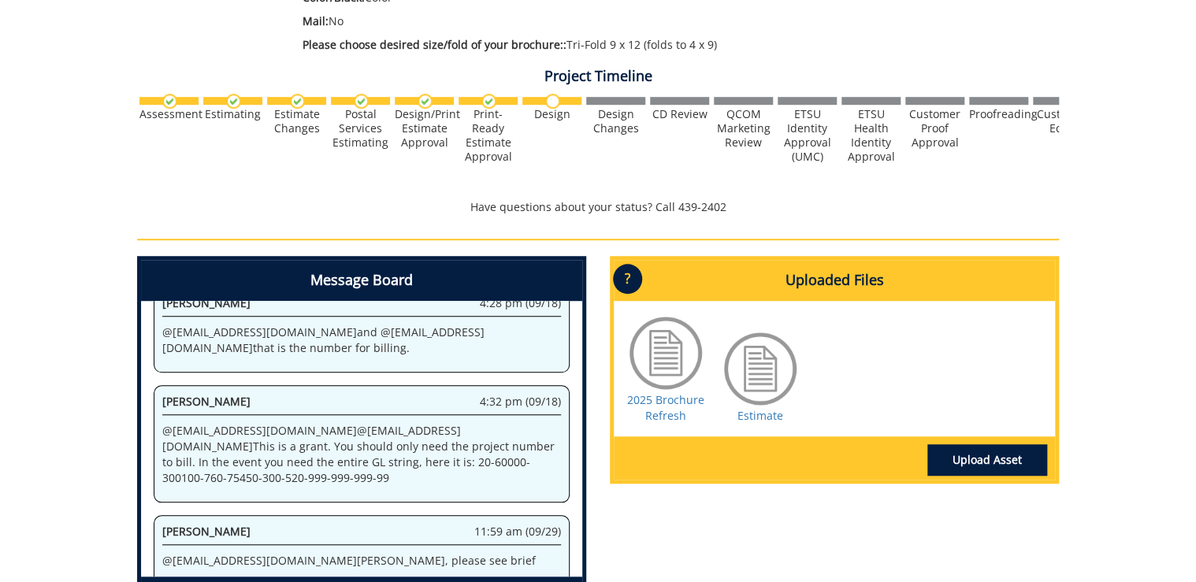
scroll to position [567, 0]
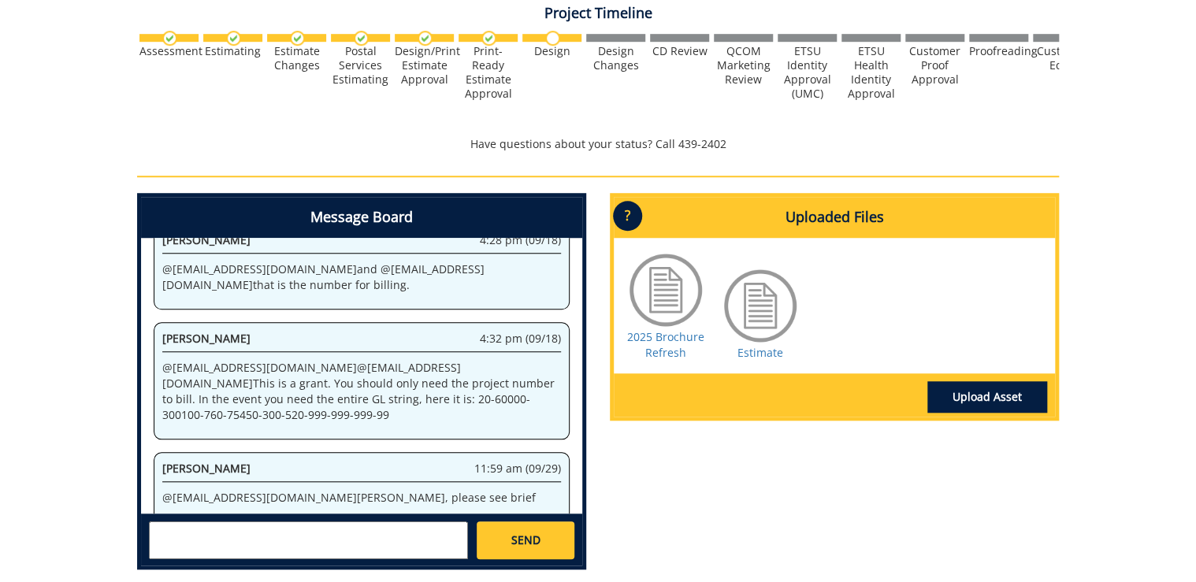
scroll to position [567, 0]
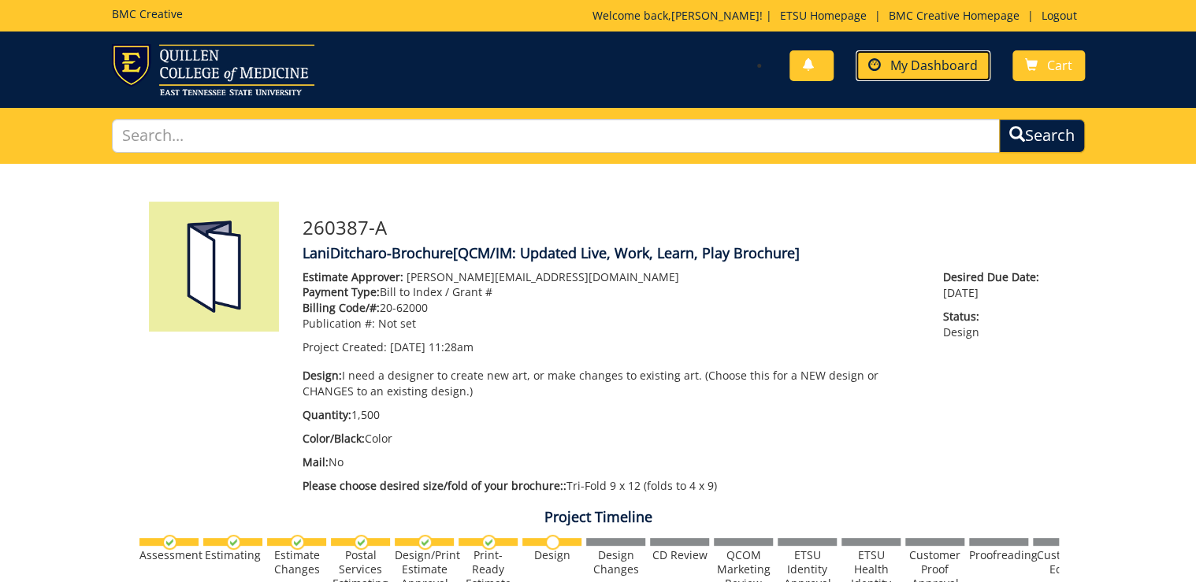
click at [933, 57] on span "My Dashboard" at bounding box center [933, 65] width 87 height 17
